Goal: Complete application form

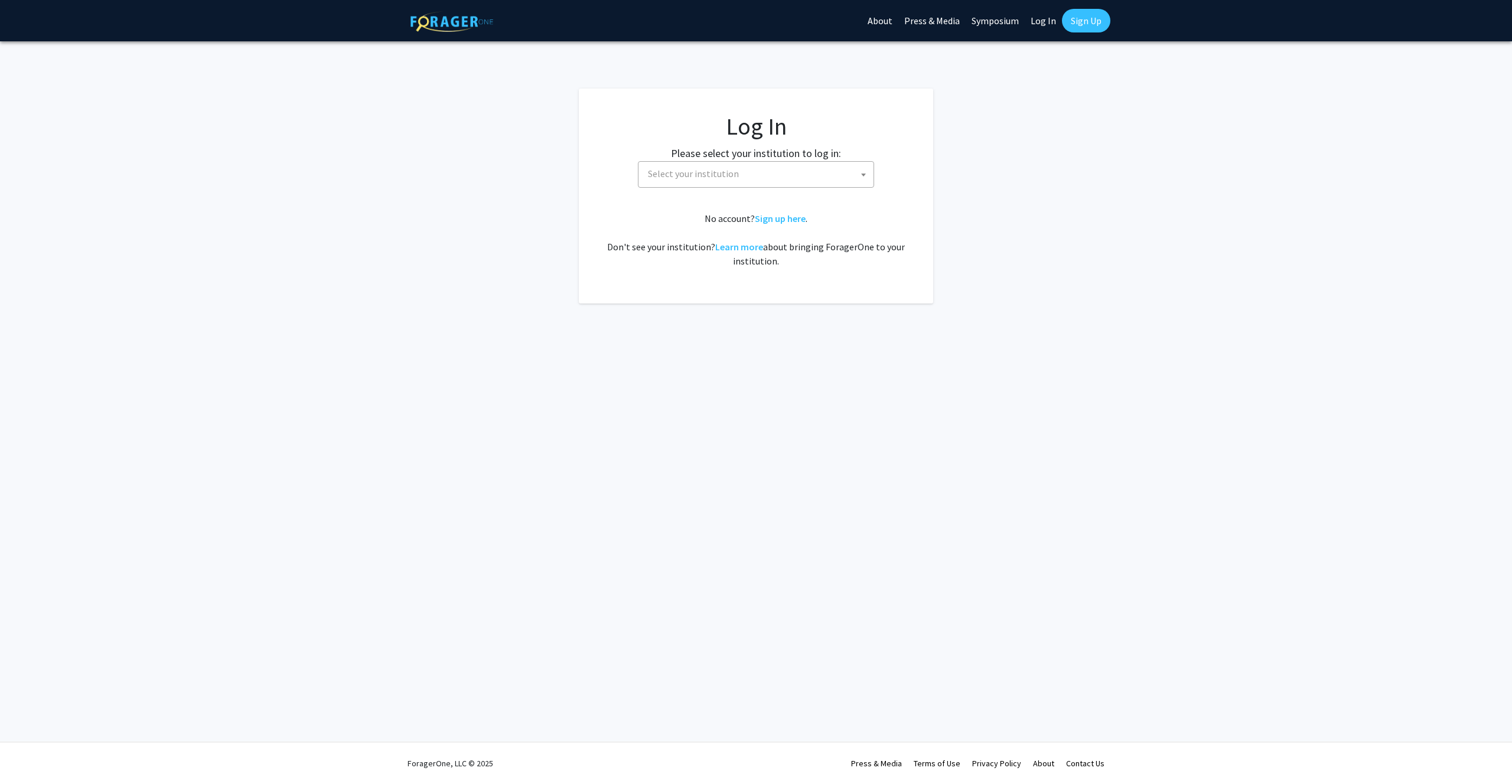
select select
click at [771, 178] on span "Select your institution" at bounding box center [758, 174] width 230 height 24
type input "[PERSON_NAME]"
select select "31"
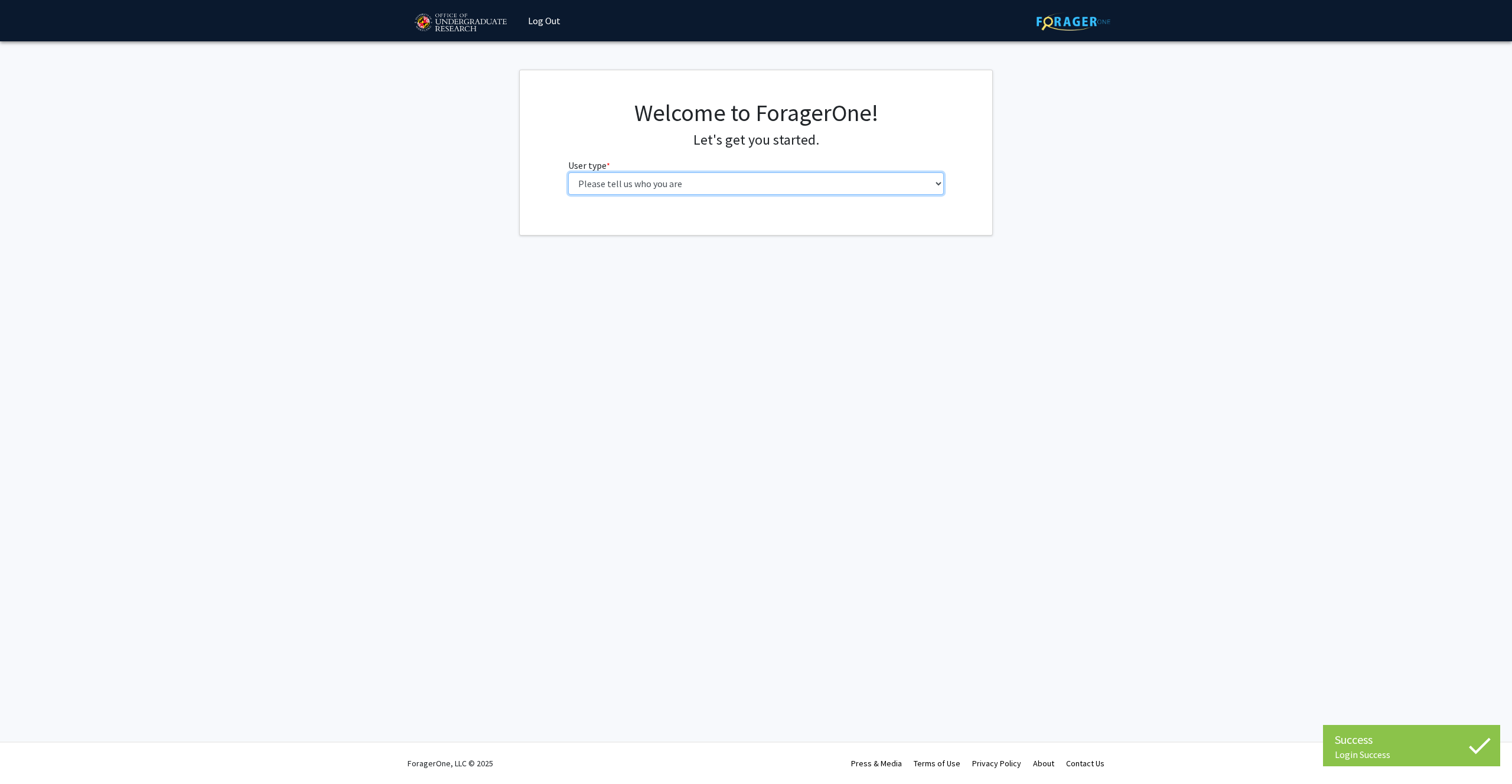
click at [701, 180] on select "Please tell us who you are Undergraduate Student Master's Student Doctoral Cand…" at bounding box center [756, 184] width 376 height 23
select select "1: undergrad"
click at [568, 172] on select "Please tell us who you are Undergraduate Student Master's Student Doctoral Cand…" at bounding box center [756, 184] width 376 height 23
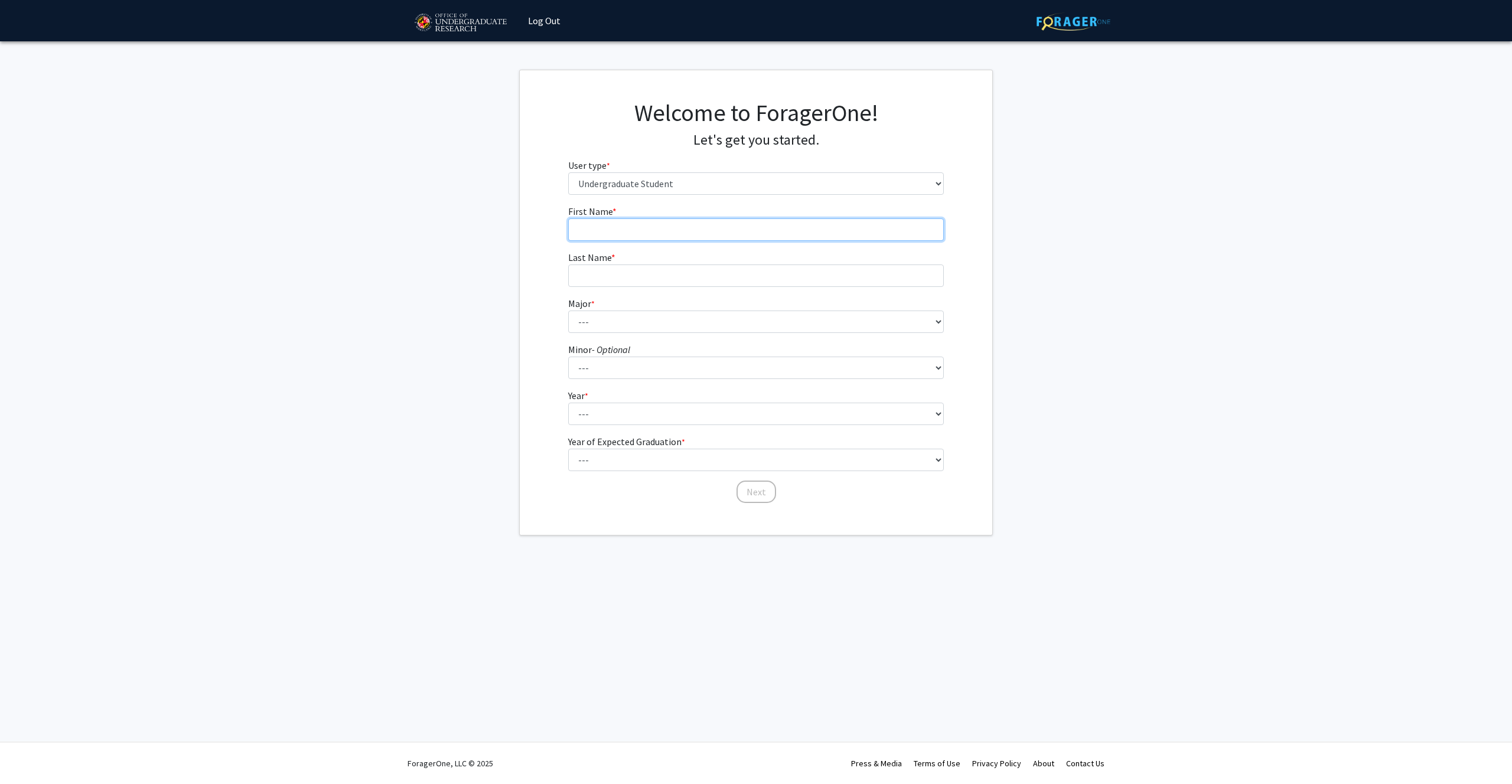
click at [699, 225] on input "First Name * required" at bounding box center [756, 230] width 376 height 23
type input "Niyam"
click at [686, 275] on input "Last Name * required" at bounding box center [756, 276] width 376 height 23
type input "O"
type input "[PERSON_NAME]"
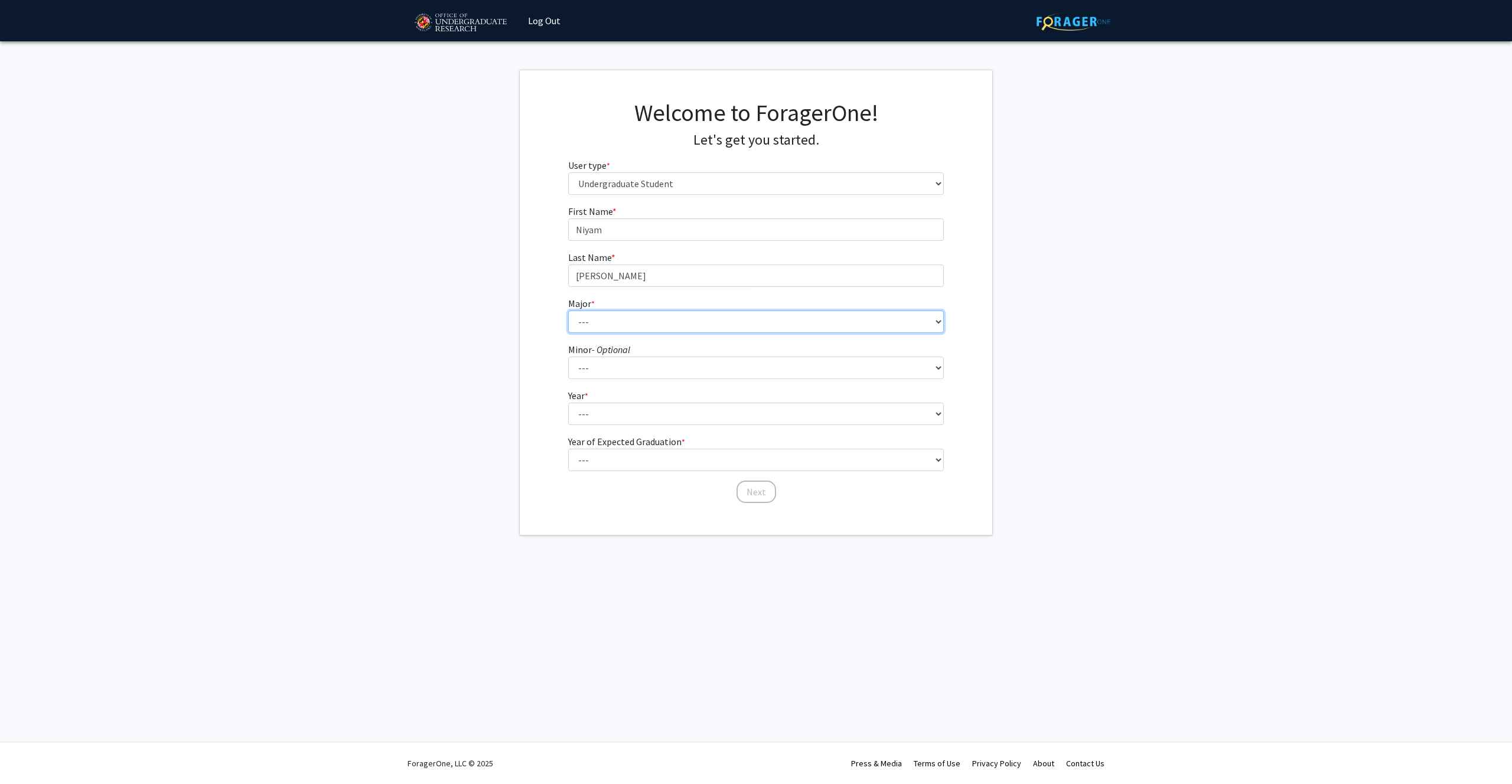
click at [672, 314] on select "--- Accounting Aerospace Engineering African American and Africana Studies Agri…" at bounding box center [756, 322] width 376 height 23
select select "69: 2370"
click at [568, 311] on select "--- Accounting Aerospace Engineering African American and Africana Studies Agri…" at bounding box center [756, 322] width 376 height 23
click at [718, 321] on select "--- Accounting Aerospace Engineering African American and Africana Studies Agri…" at bounding box center [756, 322] width 376 height 23
click at [668, 365] on select "--- Actuarial Mathematics Advanced Cybersecurity Experience for Students Africa…" at bounding box center [756, 368] width 376 height 23
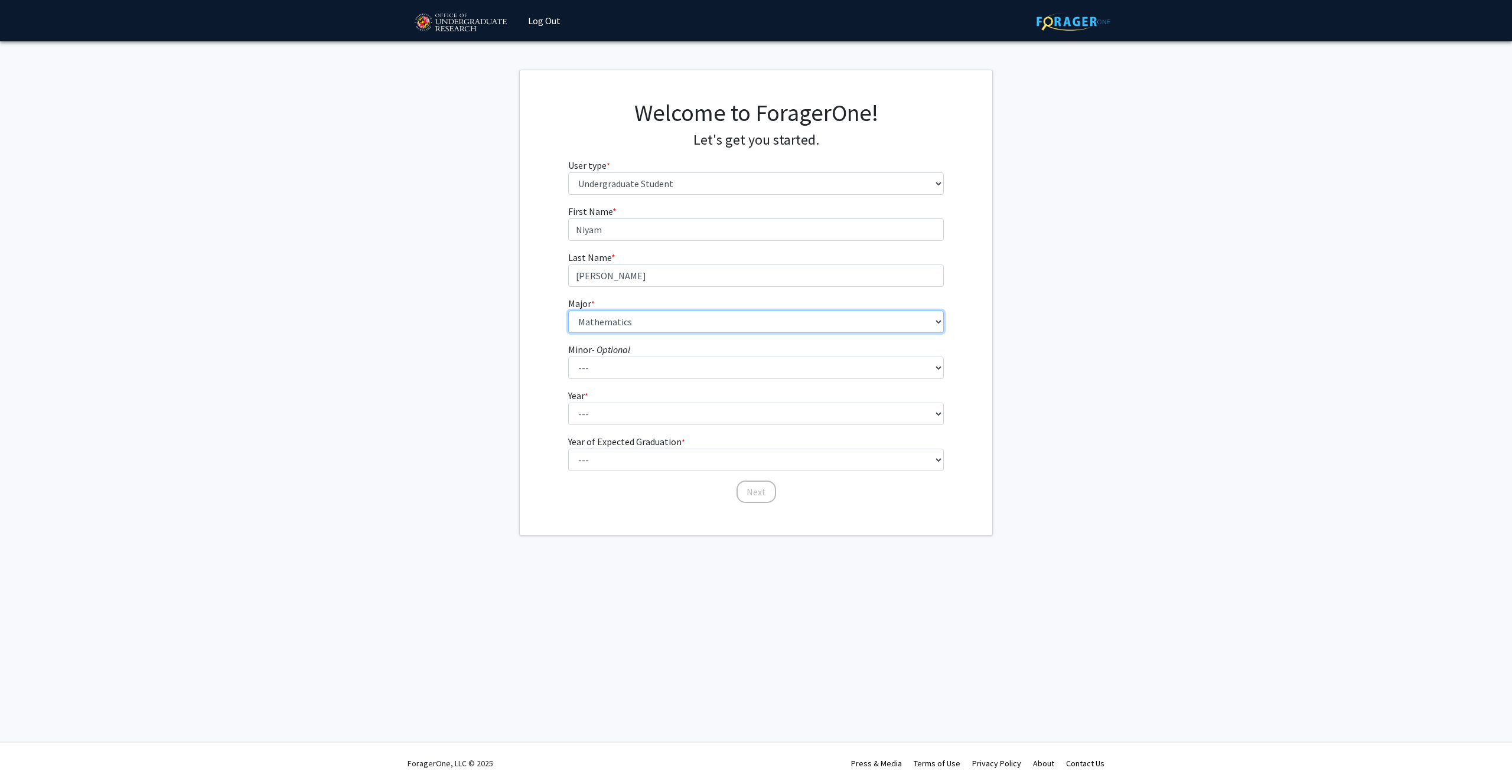
click at [685, 316] on select "--- Accounting Aerospace Engineering African American and Africana Studies Agri…" at bounding box center [756, 322] width 376 height 23
click at [641, 370] on select "--- Actuarial Mathematics Advanced Cybersecurity Experience for Students Africa…" at bounding box center [756, 368] width 376 height 23
click at [617, 405] on select "--- First-year Sophomore Junior Senior Postbaccalaureate Certificate" at bounding box center [756, 414] width 376 height 23
select select "2: sophomore"
click at [568, 403] on select "--- First-year Sophomore Junior Senior Postbaccalaureate Certificate" at bounding box center [756, 414] width 376 height 23
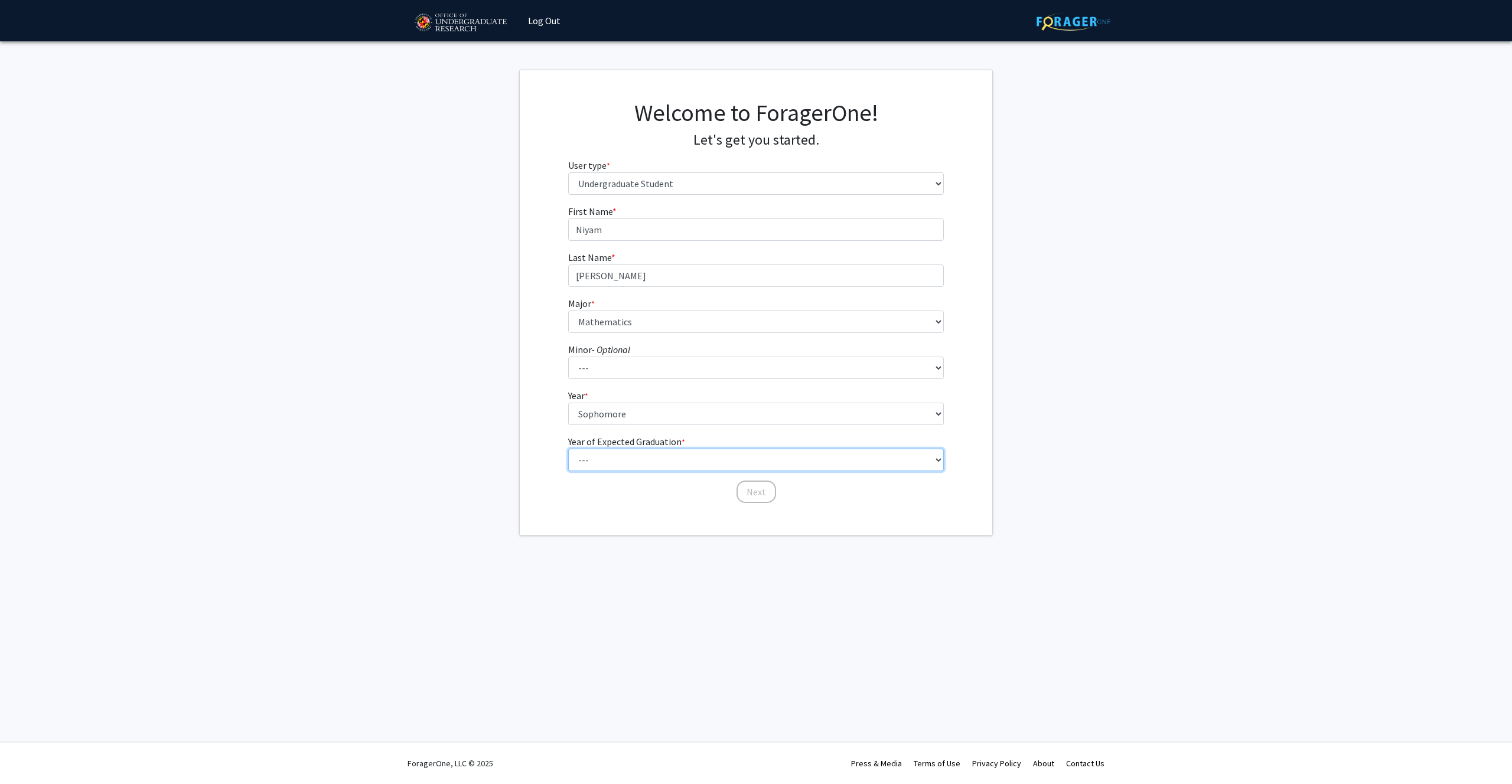
click at [662, 455] on select "--- 2025 2026 2027 2028 2029 2030 2031 2032 2033 2034" at bounding box center [756, 460] width 376 height 23
select select "4: 2028"
click at [568, 449] on select "--- 2025 2026 2027 2028 2029 2030 2031 2032 2033 2034" at bounding box center [756, 460] width 376 height 23
click at [754, 496] on button "Next" at bounding box center [756, 492] width 39 height 23
click at [722, 225] on select "Select an option Peer/student recommendation Faculty/staff recommendation Unive…" at bounding box center [756, 230] width 376 height 23
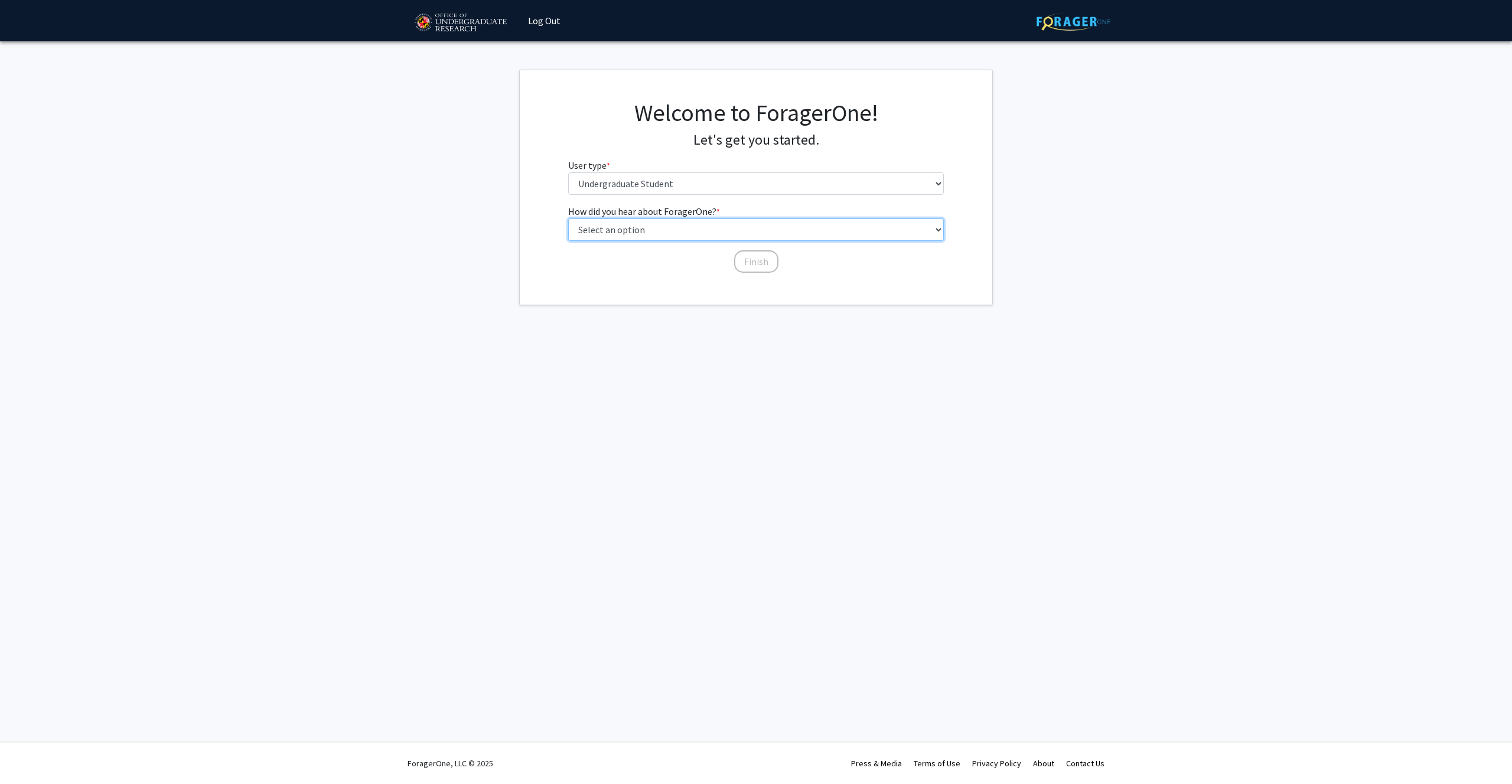
select select "1: peer_recommendation"
click at [568, 218] on select "Select an option Peer/student recommendation Faculty/staff recommendation Unive…" at bounding box center [756, 230] width 376 height 23
click at [740, 263] on button "Finish" at bounding box center [756, 262] width 45 height 23
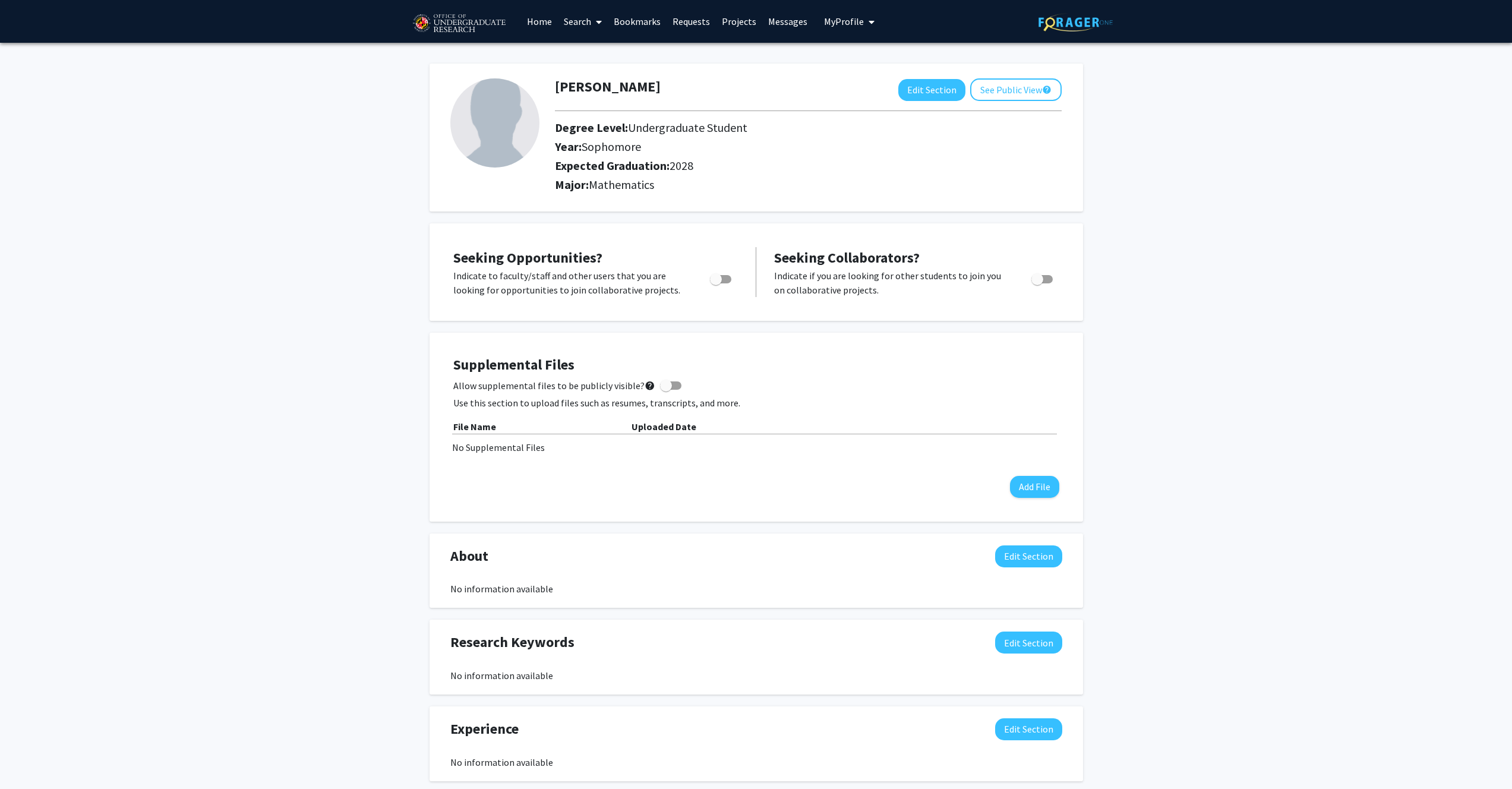
click at [545, 21] on link "Home" at bounding box center [539, 21] width 37 height 42
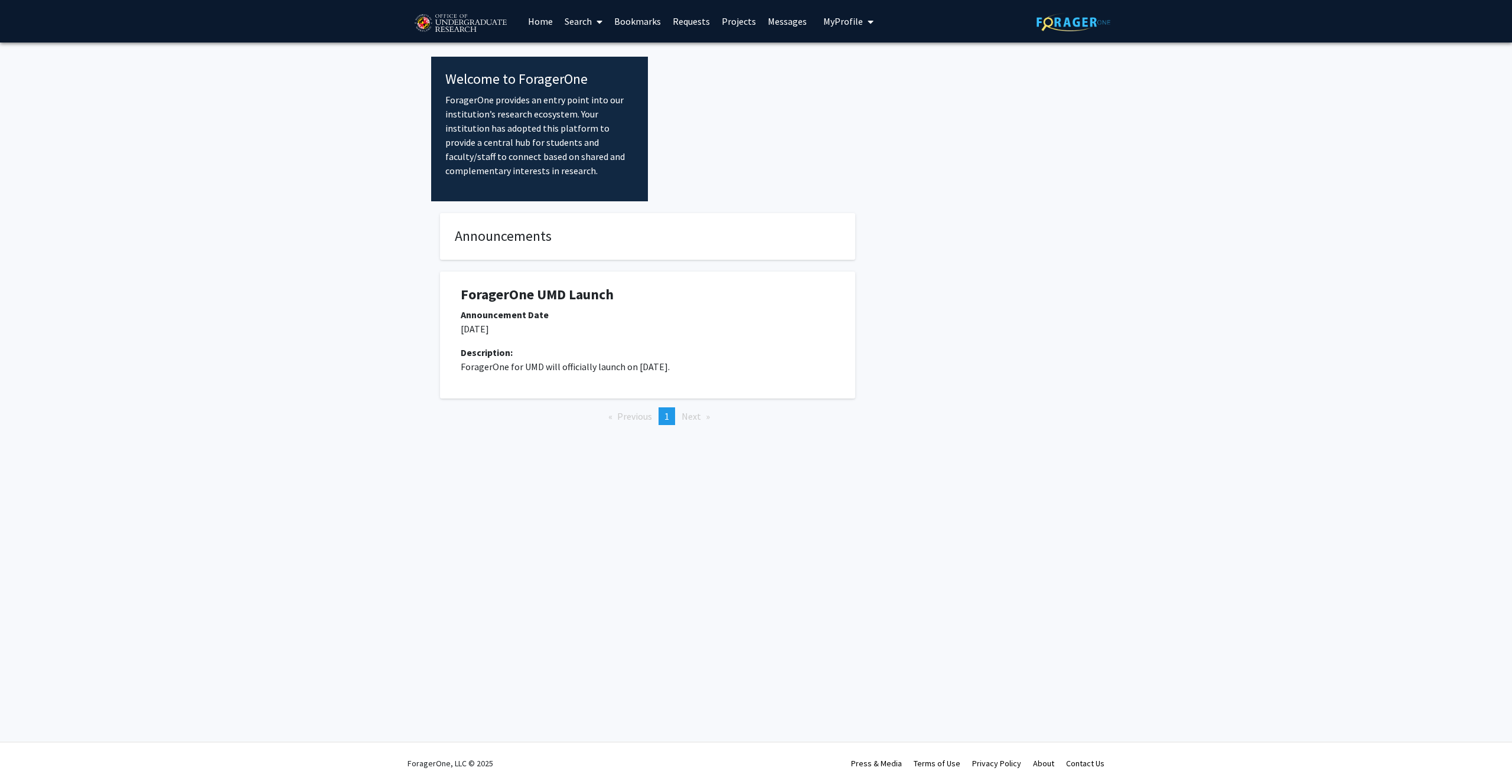
click at [636, 153] on div "Welcome to ForagerOne ForagerOne provides an entry point into our institution’s…" at bounding box center [540, 128] width 217 height 144
click at [670, 160] on div at bounding box center [864, 128] width 433 height 144
click at [567, 121] on p "ForagerOne provides an entry point into our institution’s research ecosystem. Y…" at bounding box center [539, 135] width 188 height 85
click at [588, 25] on link "Search" at bounding box center [583, 21] width 50 height 41
click at [593, 79] on span "Students" at bounding box center [595, 77] width 72 height 23
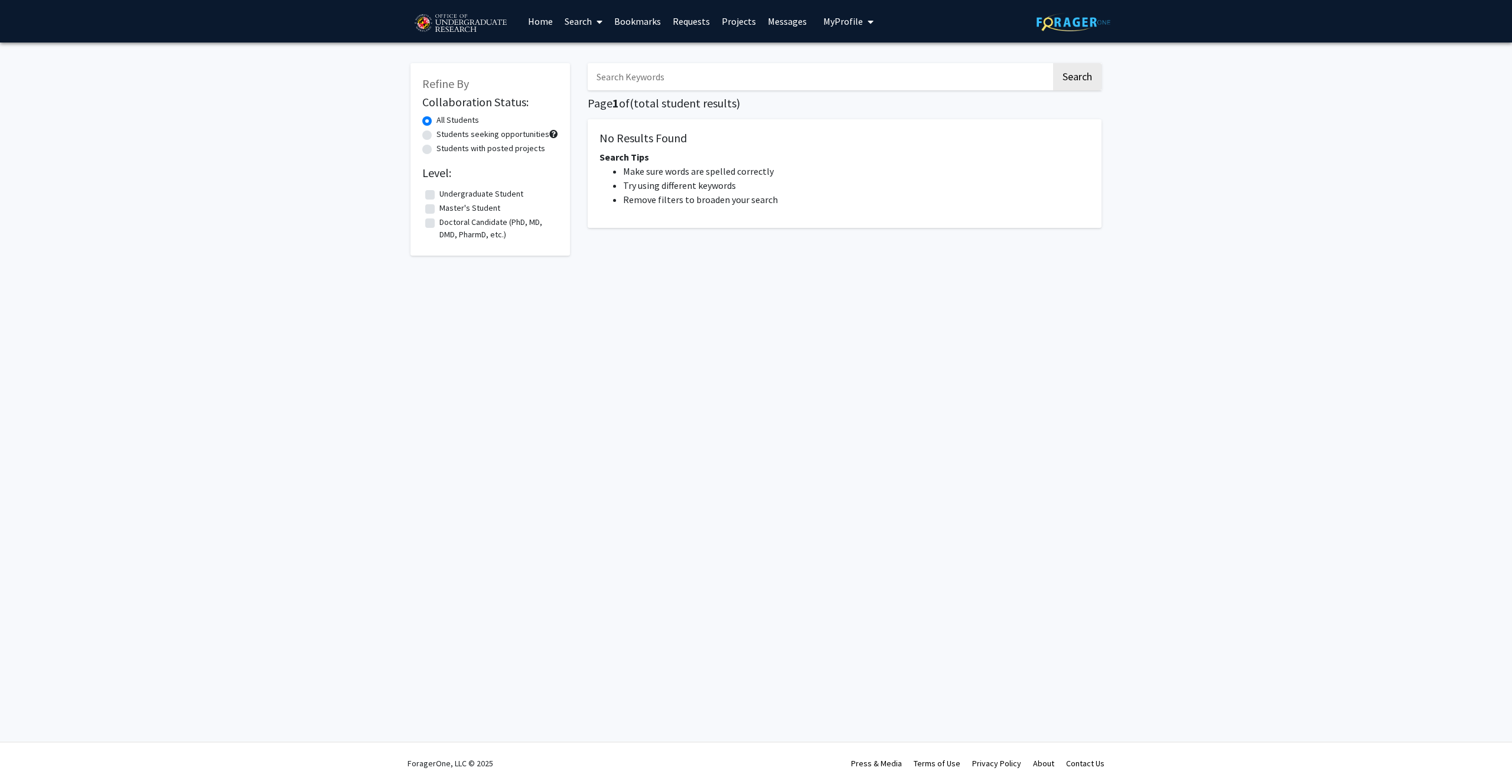
click at [583, 12] on link "Search" at bounding box center [583, 21] width 50 height 41
click at [583, 21] on link "Search" at bounding box center [583, 21] width 50 height 41
click at [583, 32] on link "Search" at bounding box center [583, 21] width 50 height 41
click at [590, 53] on span "Faculty/Staff" at bounding box center [602, 54] width 87 height 23
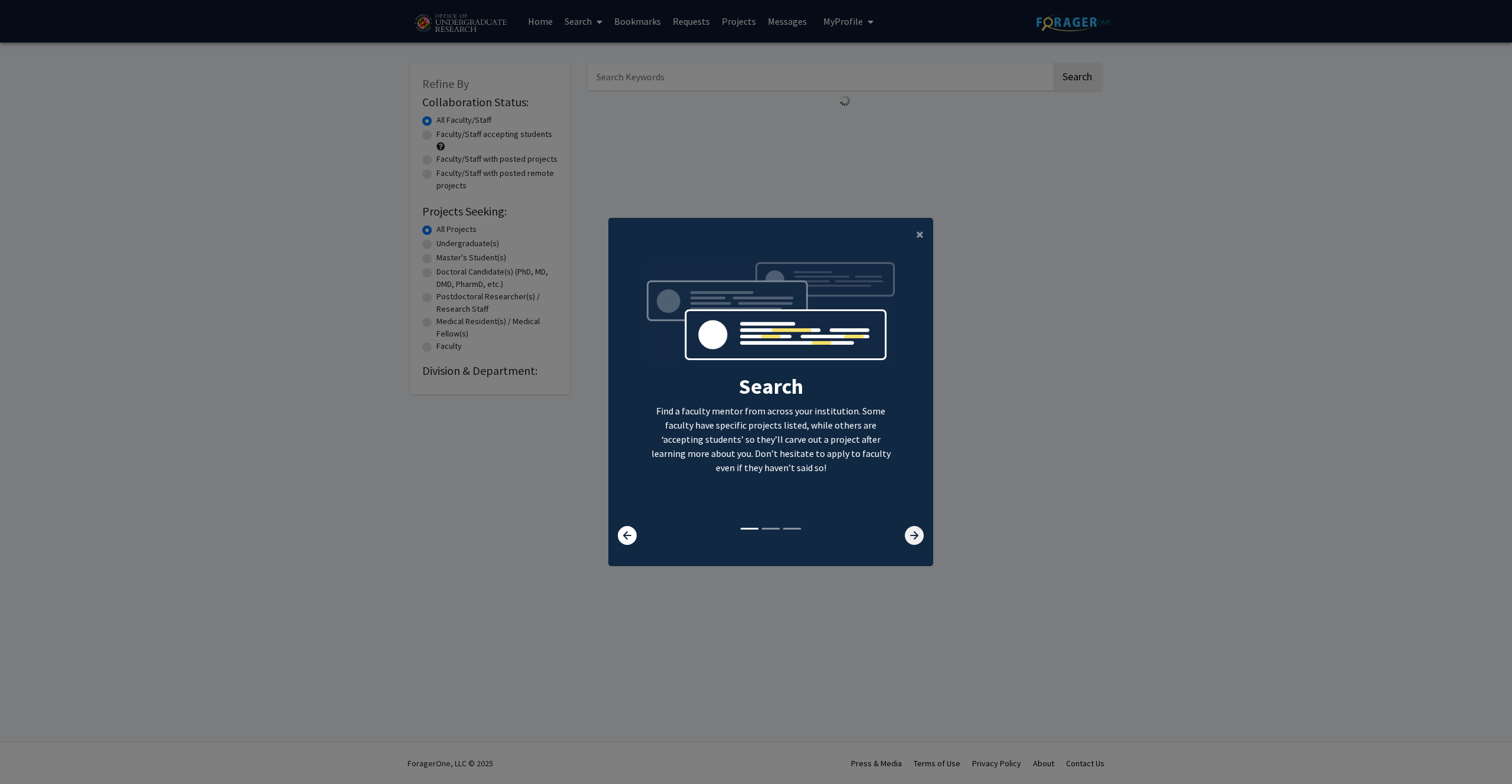
click at [913, 542] on icon at bounding box center [914, 535] width 19 height 19
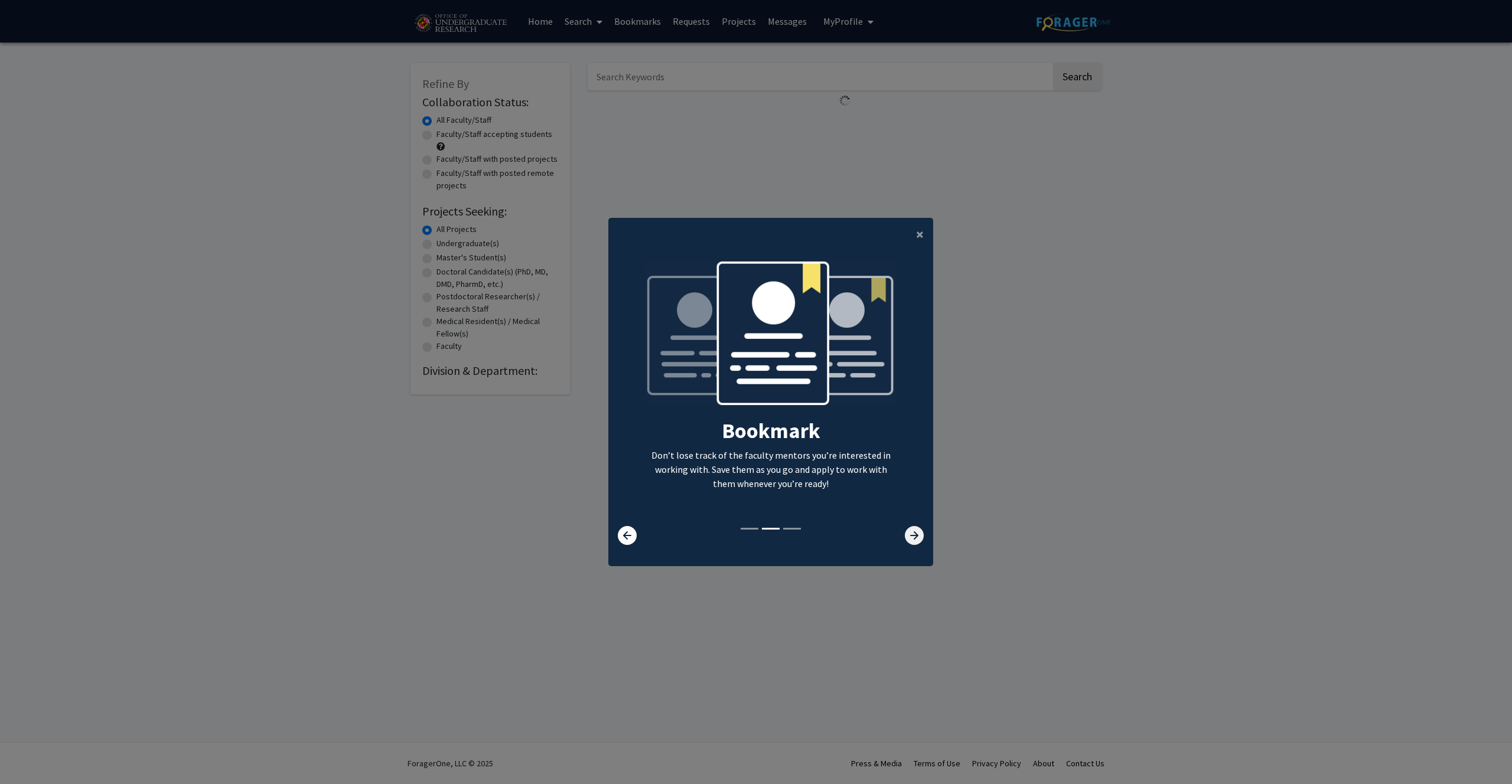
click at [913, 542] on icon at bounding box center [914, 535] width 19 height 19
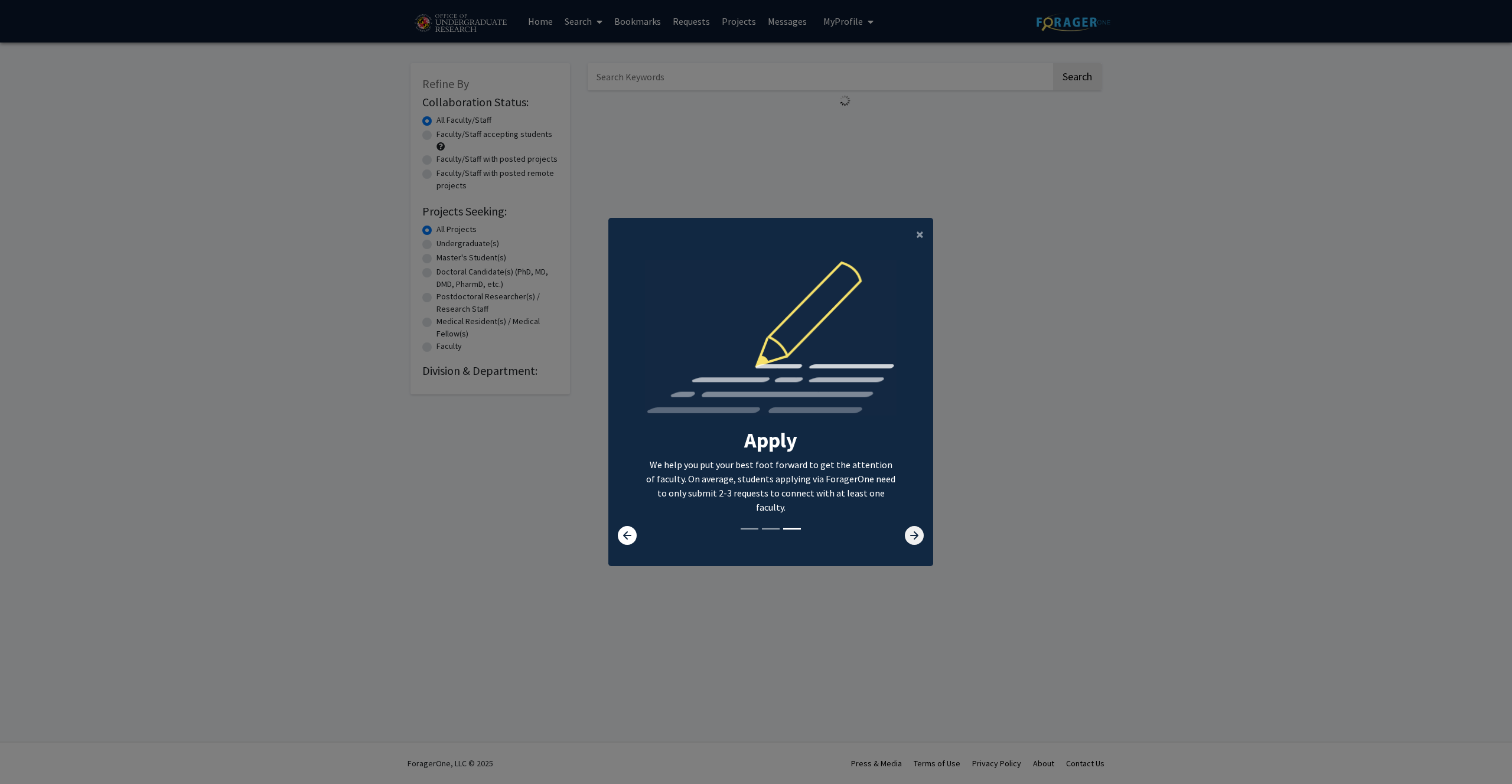
click at [913, 542] on icon at bounding box center [914, 535] width 19 height 19
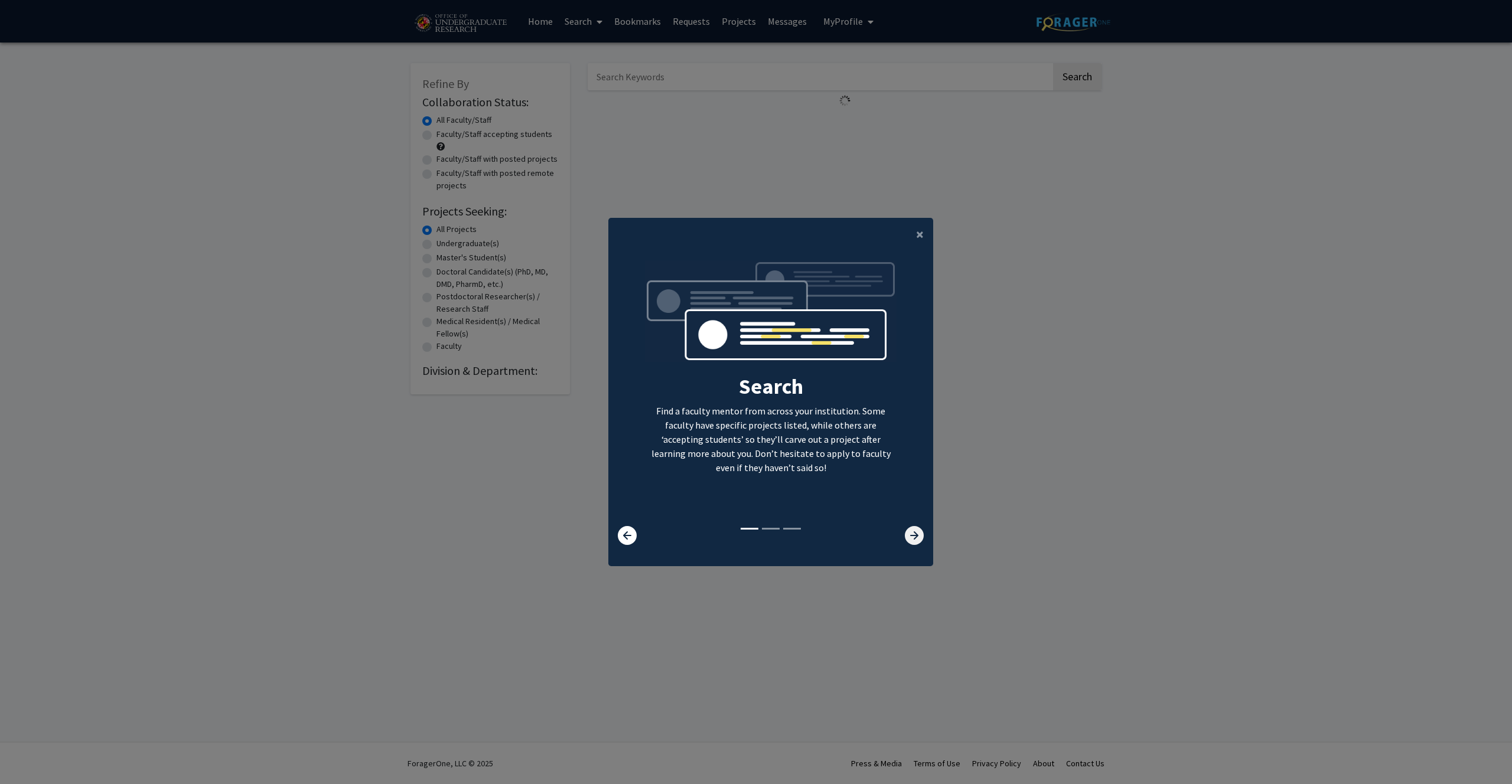
click at [913, 542] on icon at bounding box center [914, 535] width 19 height 19
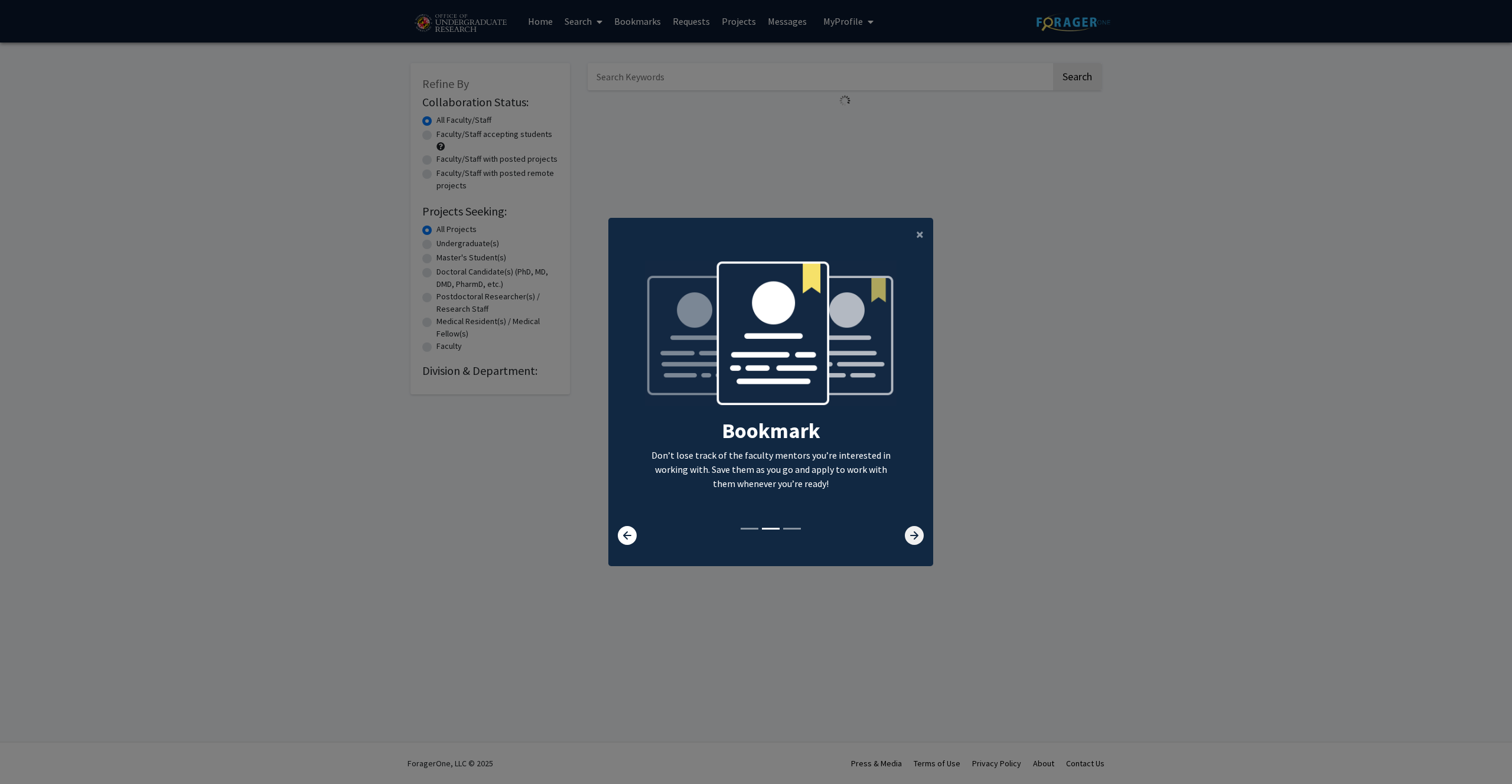
click at [913, 542] on icon at bounding box center [914, 535] width 19 height 19
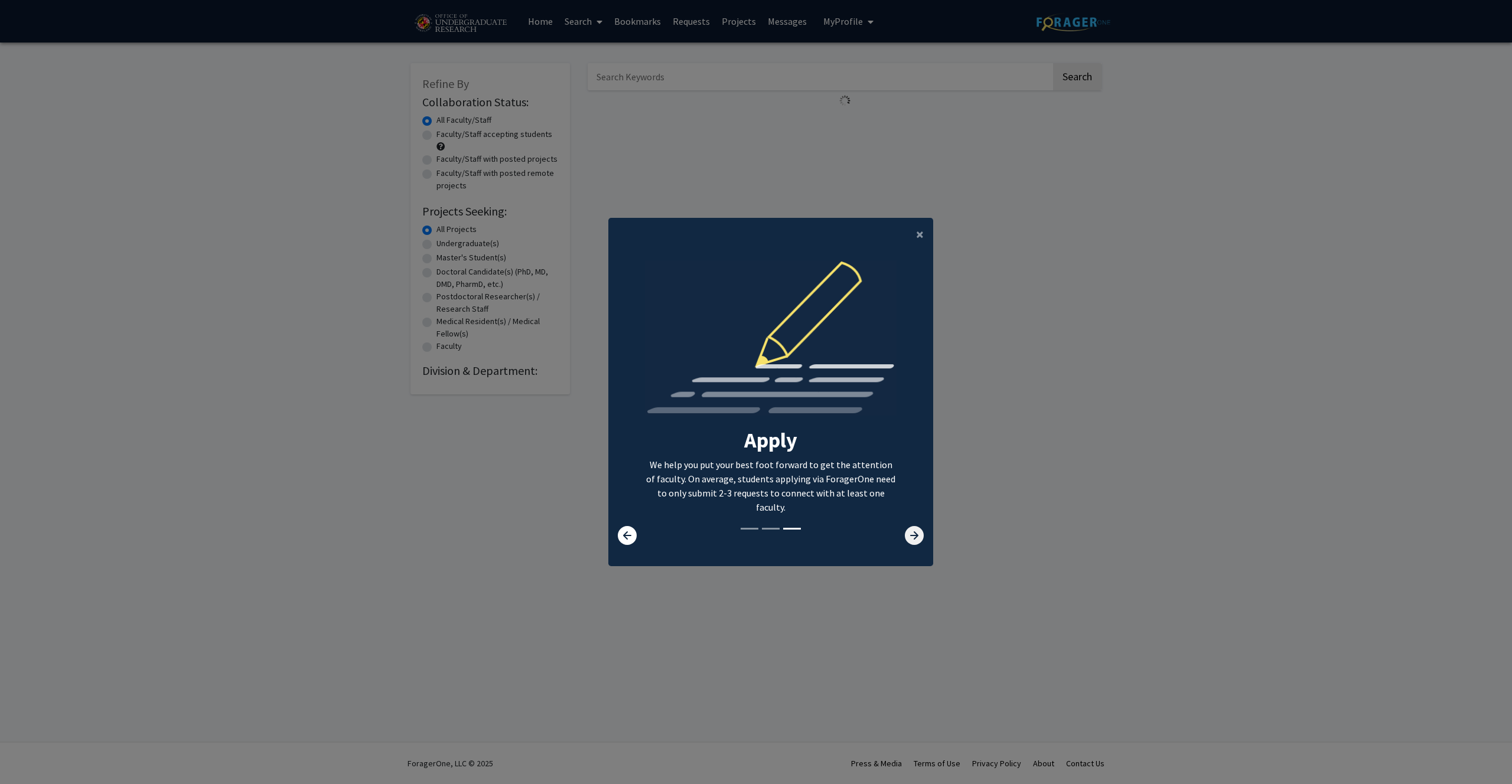
click at [913, 542] on icon at bounding box center [914, 535] width 19 height 19
click at [918, 237] on span "×" at bounding box center [920, 234] width 8 height 19
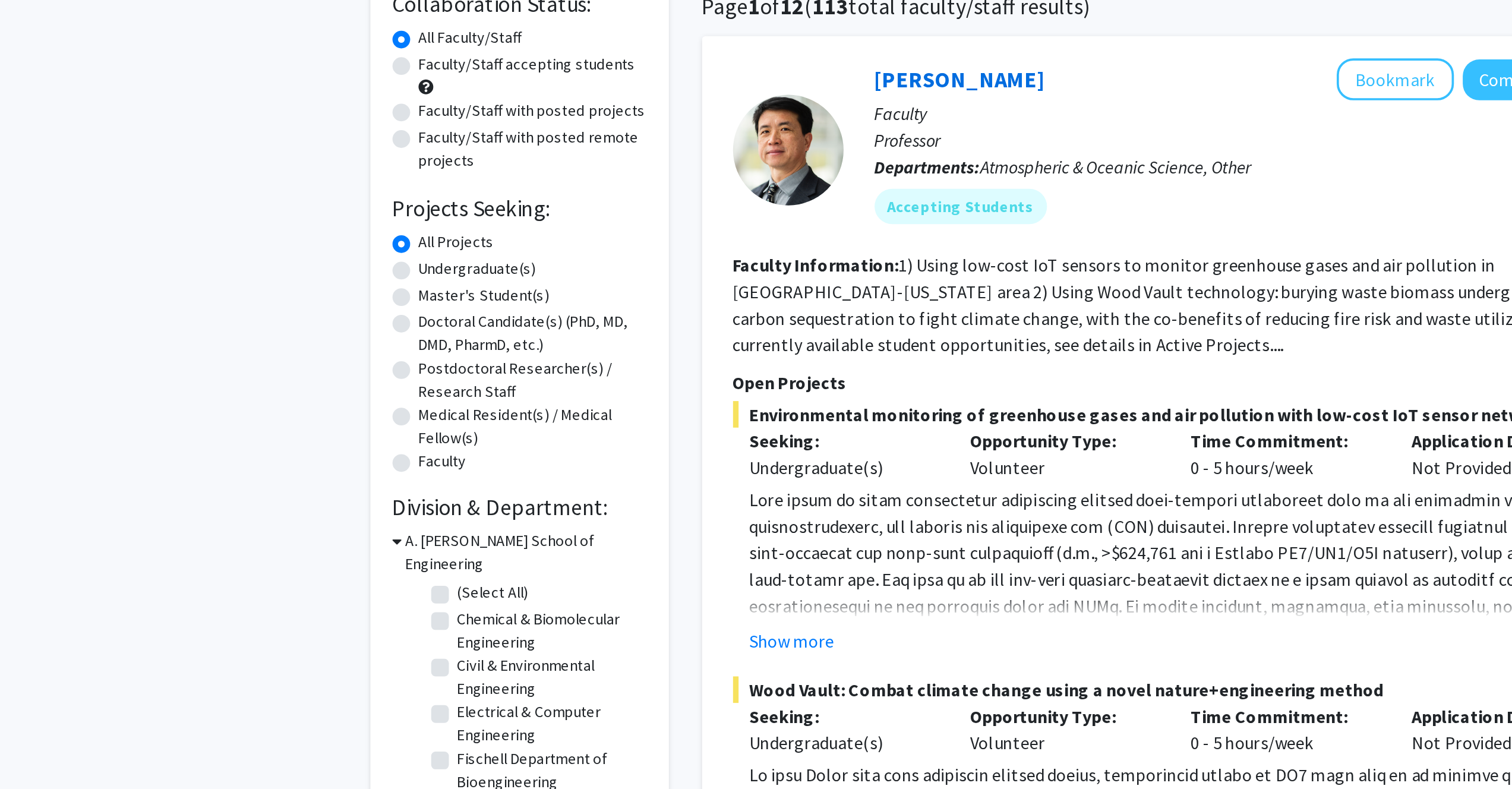
click at [471, 245] on label "Undergraduate(s)" at bounding box center [466, 245] width 63 height 13
click at [443, 245] on input "Undergraduate(s)" at bounding box center [439, 243] width 8 height 8
radio input "true"
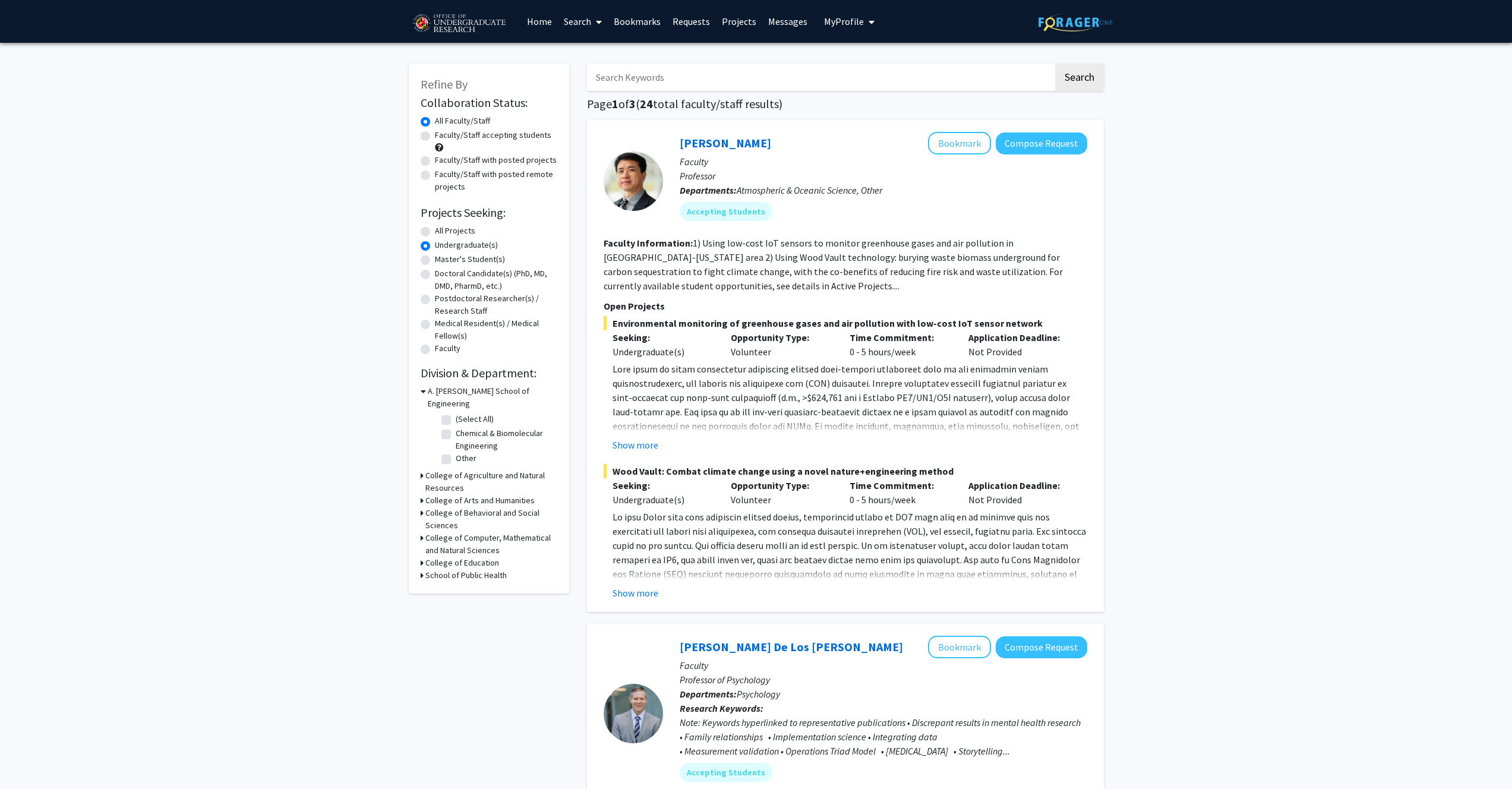
click at [636, 19] on link "Bookmarks" at bounding box center [637, 21] width 59 height 42
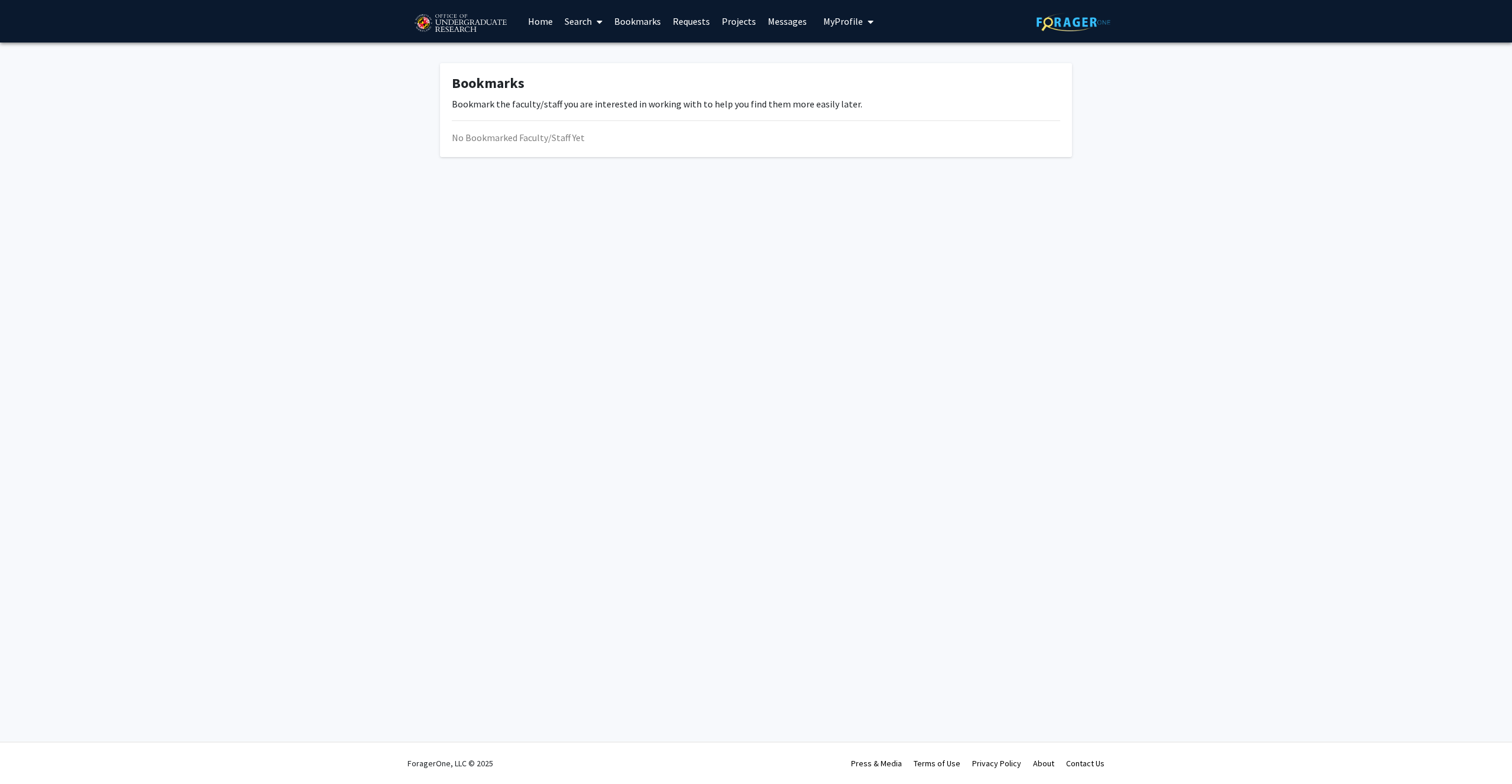
click at [685, 22] on link "Requests" at bounding box center [692, 21] width 49 height 41
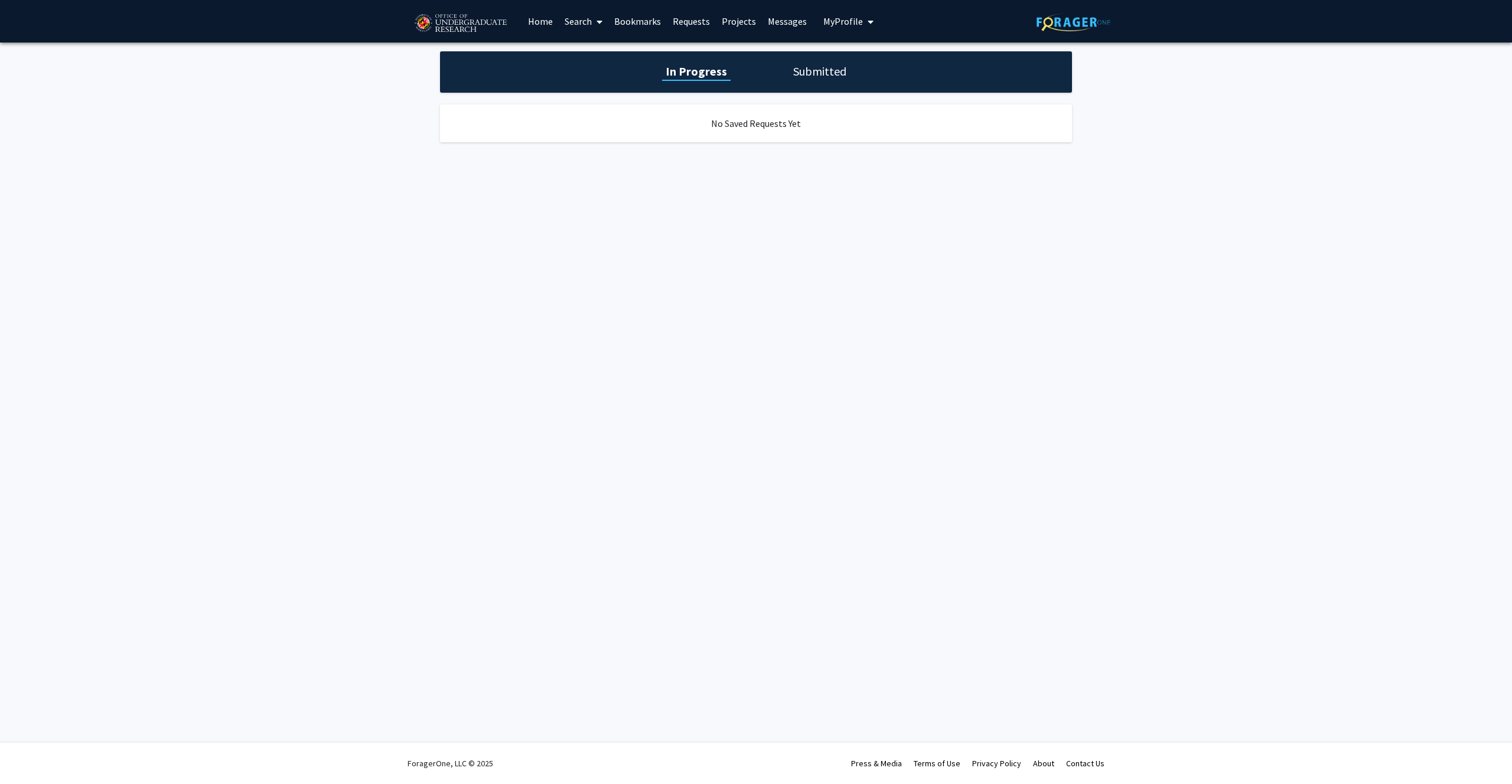
click at [744, 23] on link "Projects" at bounding box center [738, 21] width 46 height 41
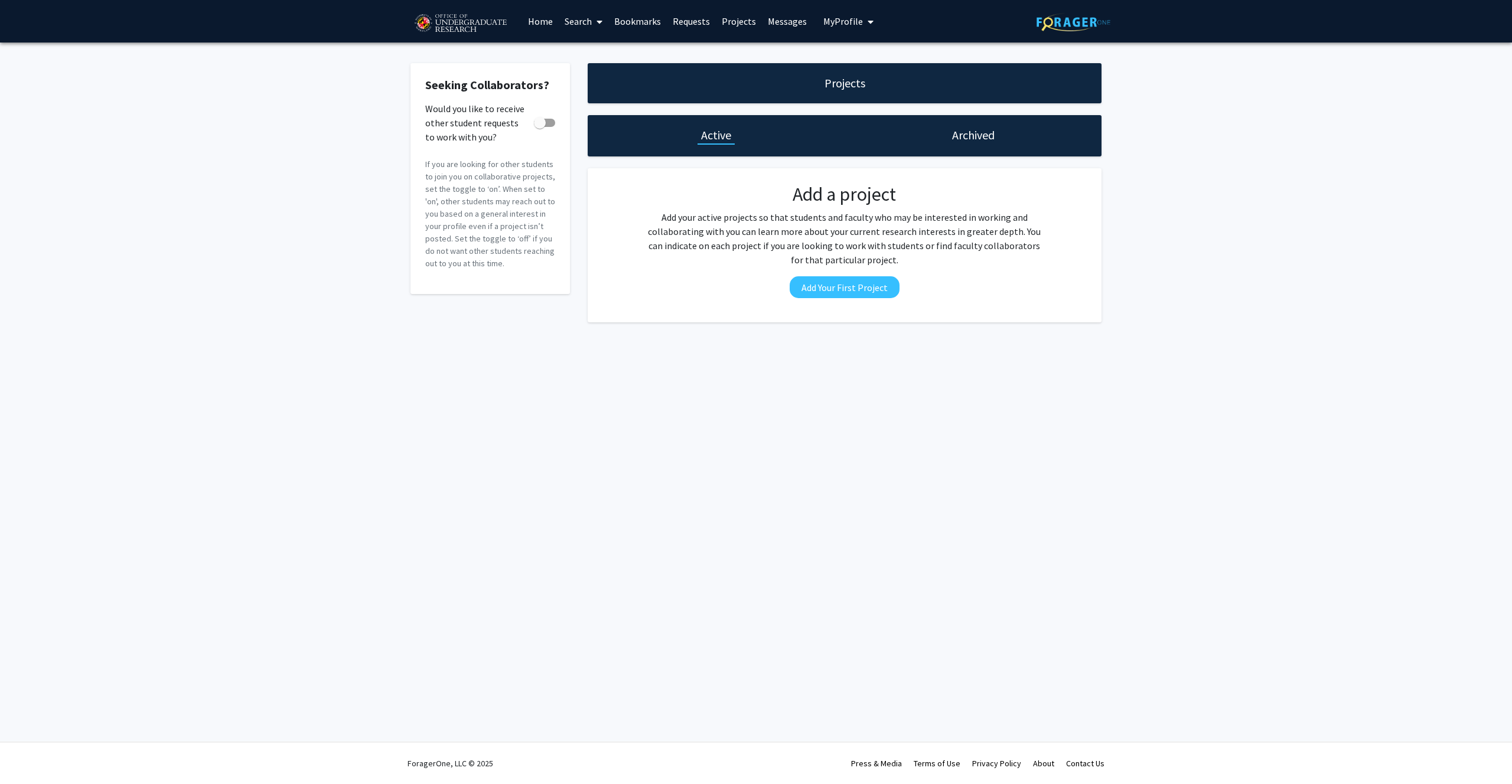
click at [774, 22] on link "Messages" at bounding box center [787, 21] width 51 height 41
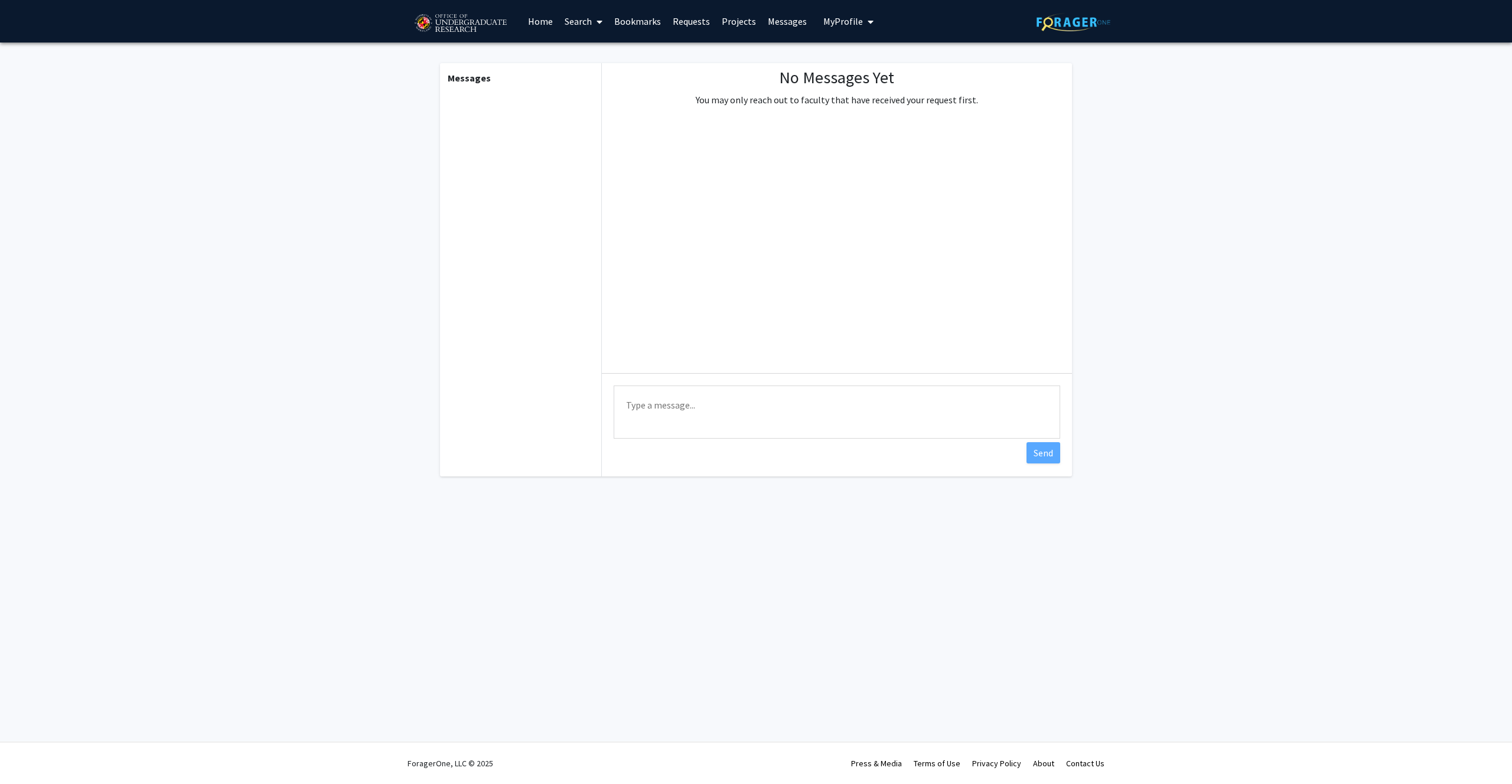
click at [834, 24] on span "My Profile" at bounding box center [843, 21] width 39 height 12
click at [830, 23] on span "My Profile" at bounding box center [843, 21] width 39 height 12
click at [482, 19] on img at bounding box center [461, 23] width 100 height 29
